Goal: Task Accomplishment & Management: Manage account settings

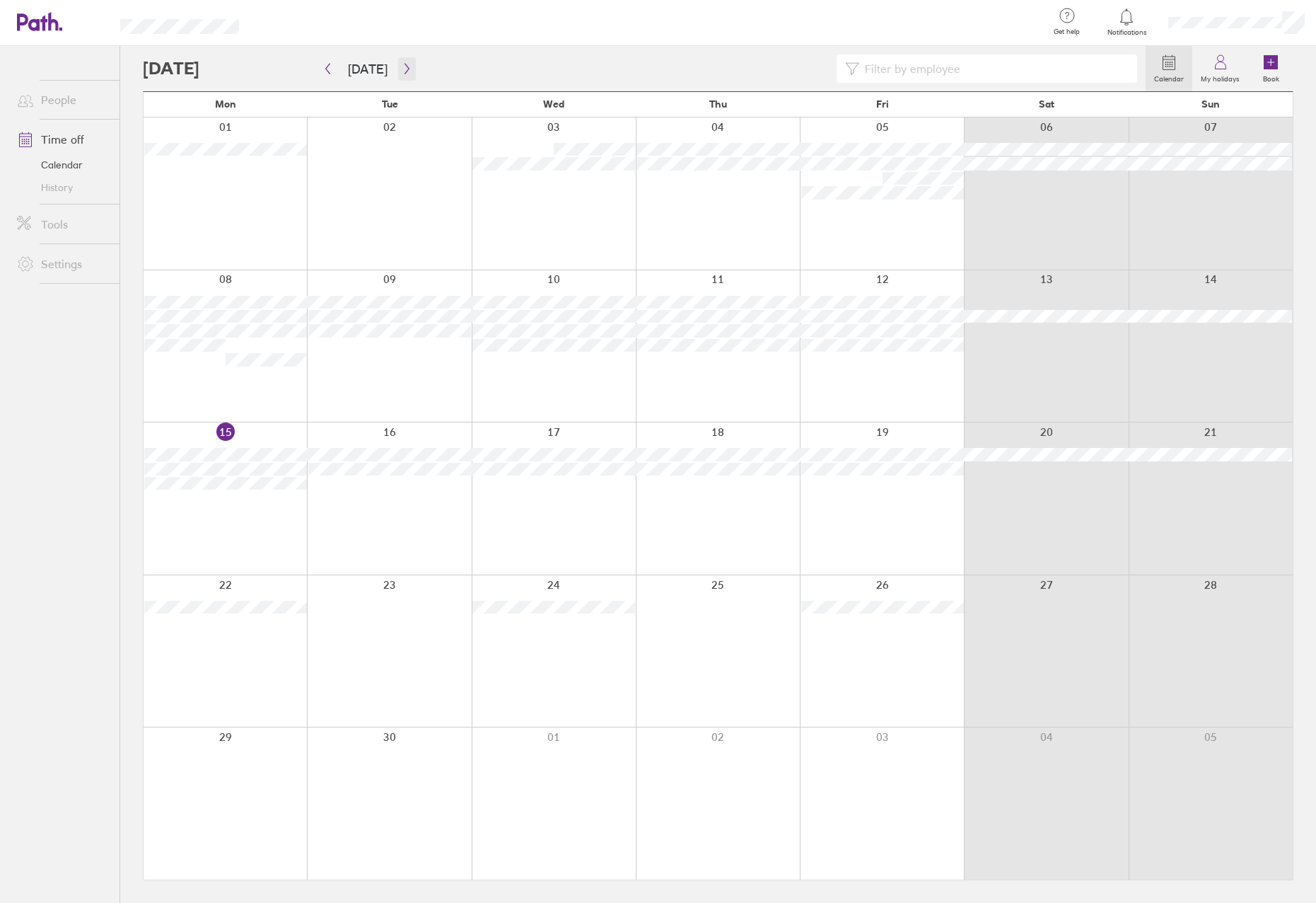
click at [401, 66] on icon "button" at bounding box center [407, 69] width 11 height 11
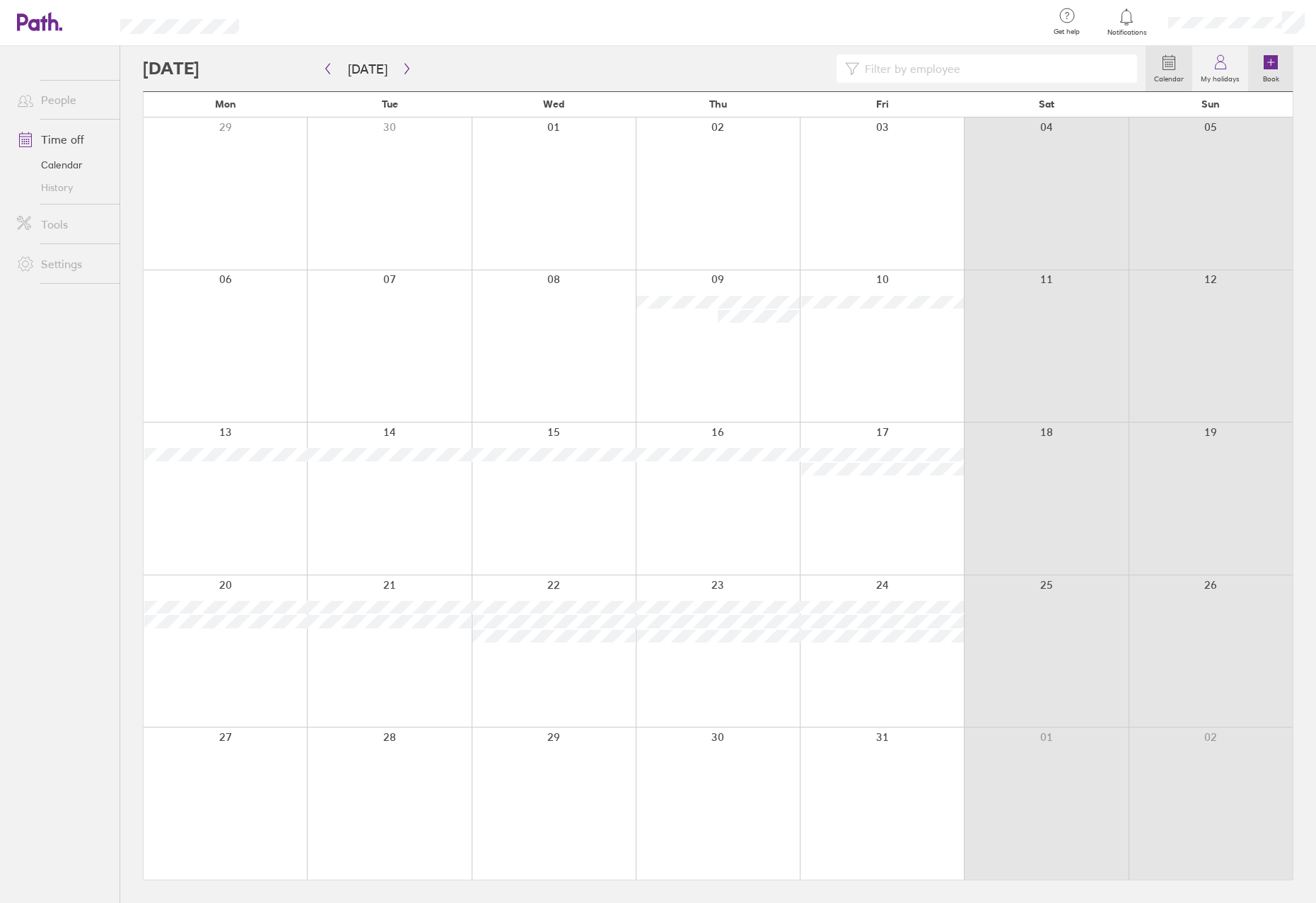
click at [1272, 67] on icon at bounding box center [1270, 62] width 14 height 14
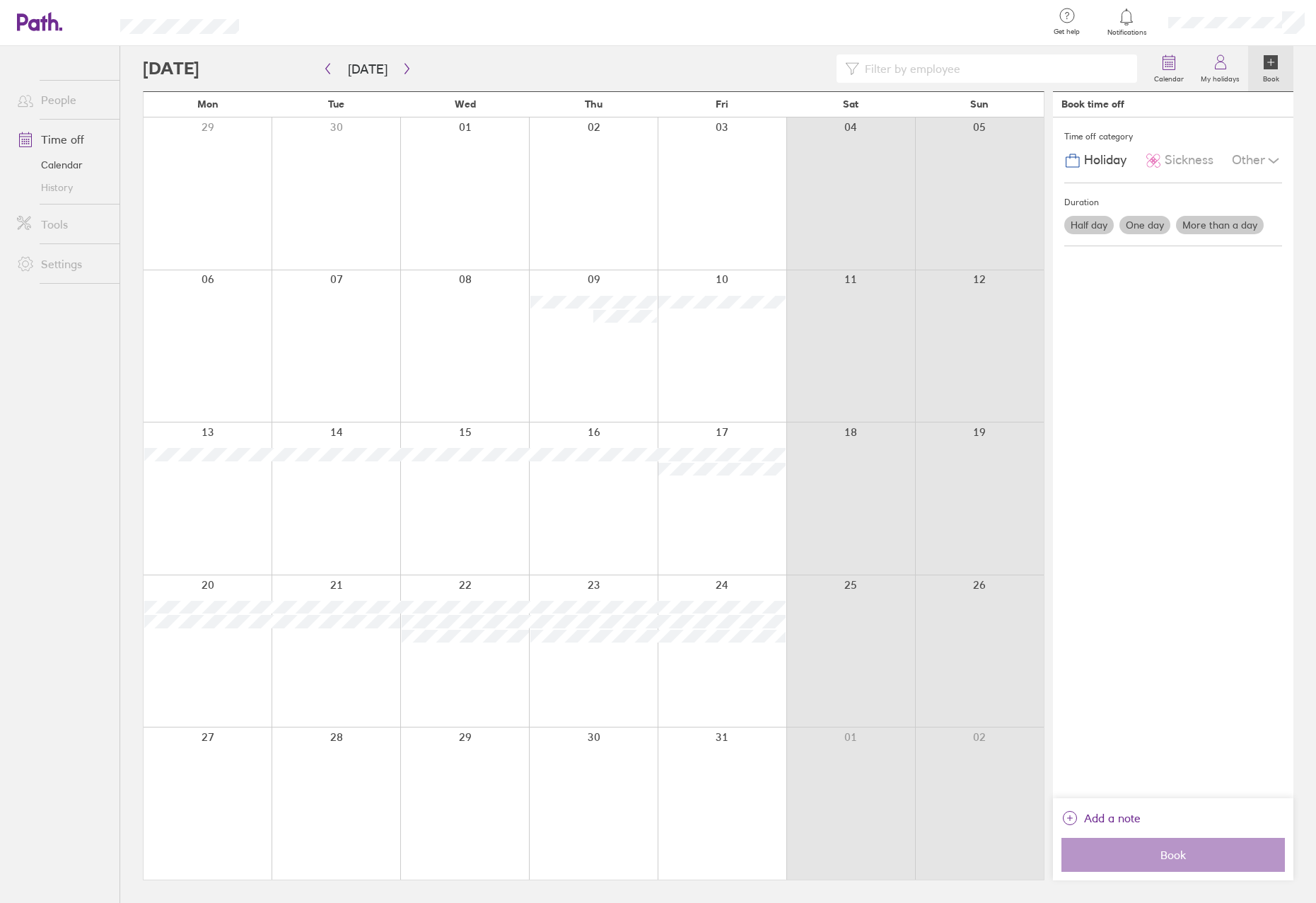
click at [1144, 223] on label "One day" at bounding box center [1144, 225] width 51 height 18
click at [0, 0] on input "One day" at bounding box center [0, 0] width 0 height 0
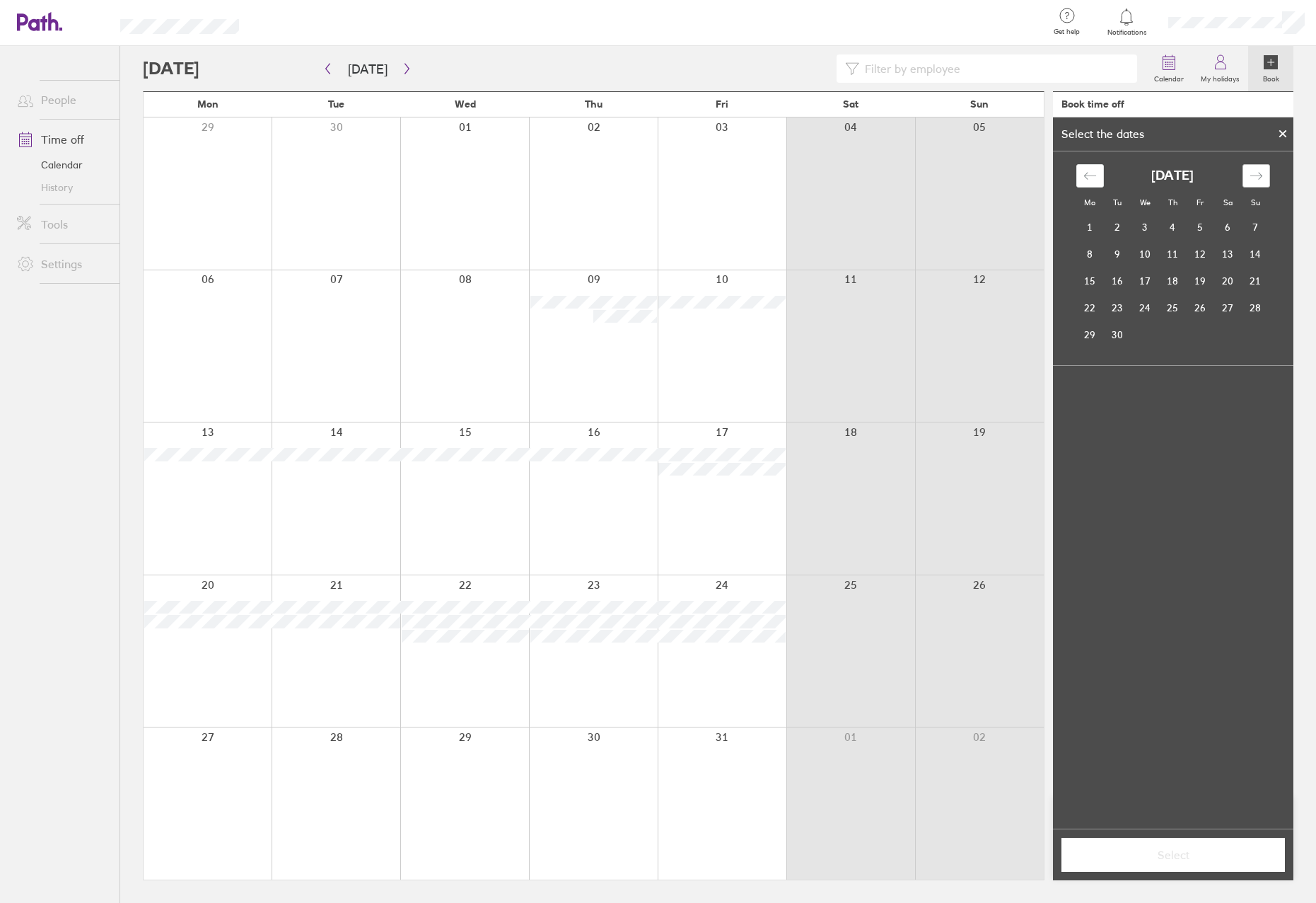
click at [1256, 171] on icon "Move forward to switch to the next month." at bounding box center [1256, 175] width 14 height 14
click at [1154, 308] on td "22" at bounding box center [1145, 307] width 28 height 27
click at [1170, 861] on span "Select" at bounding box center [1174, 854] width 204 height 13
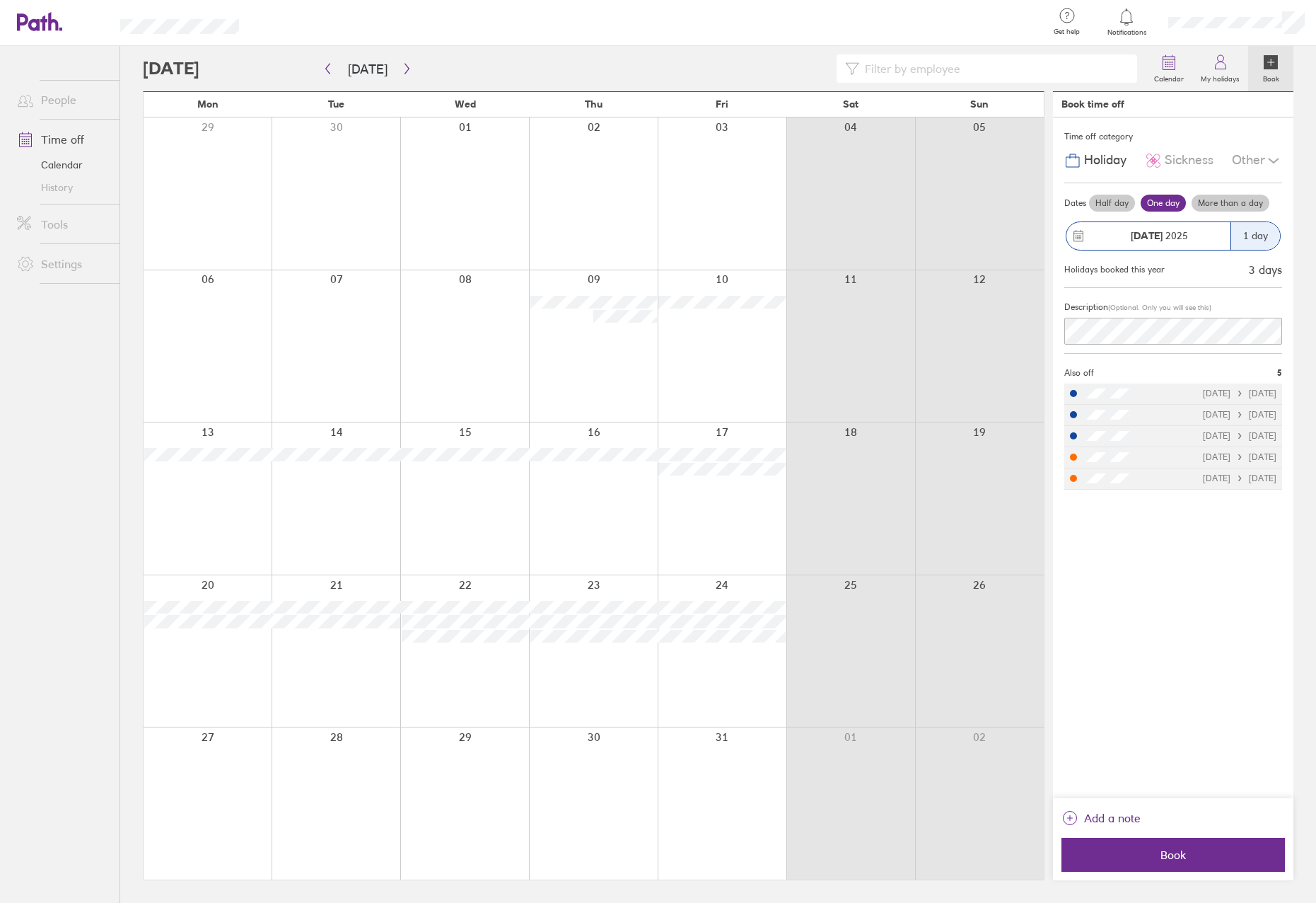
click at [1170, 609] on div "Time off category Holiday Sickness Other Dates Half day One day More than a day…" at bounding box center [1174, 457] width 241 height 681
click at [1189, 856] on span "Book" at bounding box center [1174, 854] width 204 height 13
